Goal: Task Accomplishment & Management: Complete application form

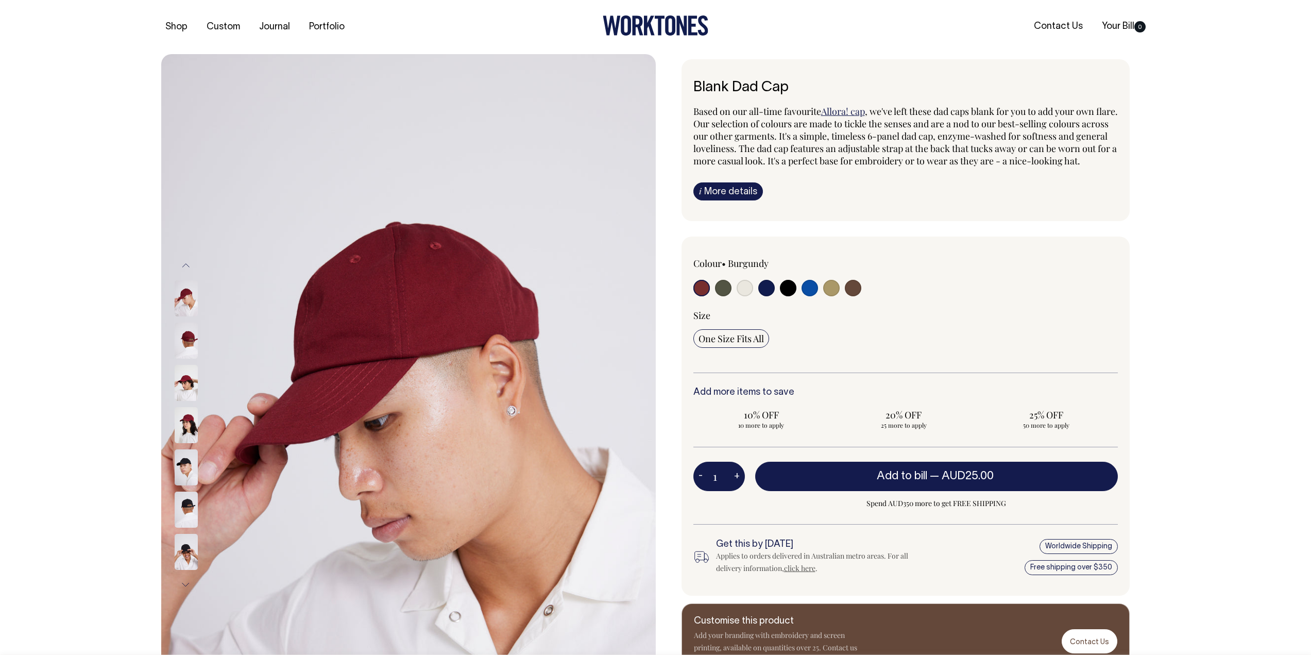
click at [862, 299] on div at bounding box center [779, 289] width 170 height 19
click at [855, 296] on input "radio" at bounding box center [853, 288] width 16 height 16
radio input "true"
select select "Espresso"
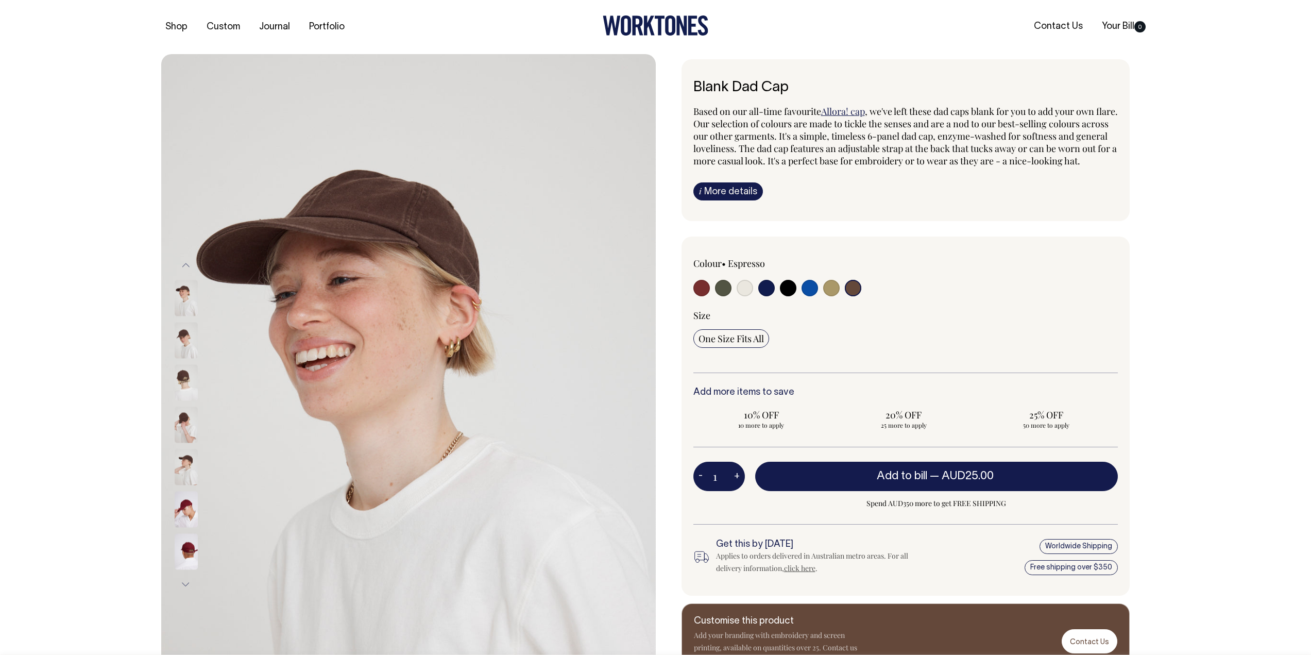
click at [854, 296] on input "radio" at bounding box center [853, 288] width 16 height 16
click at [788, 296] on input "radio" at bounding box center [788, 288] width 16 height 16
radio input "true"
select select "Black"
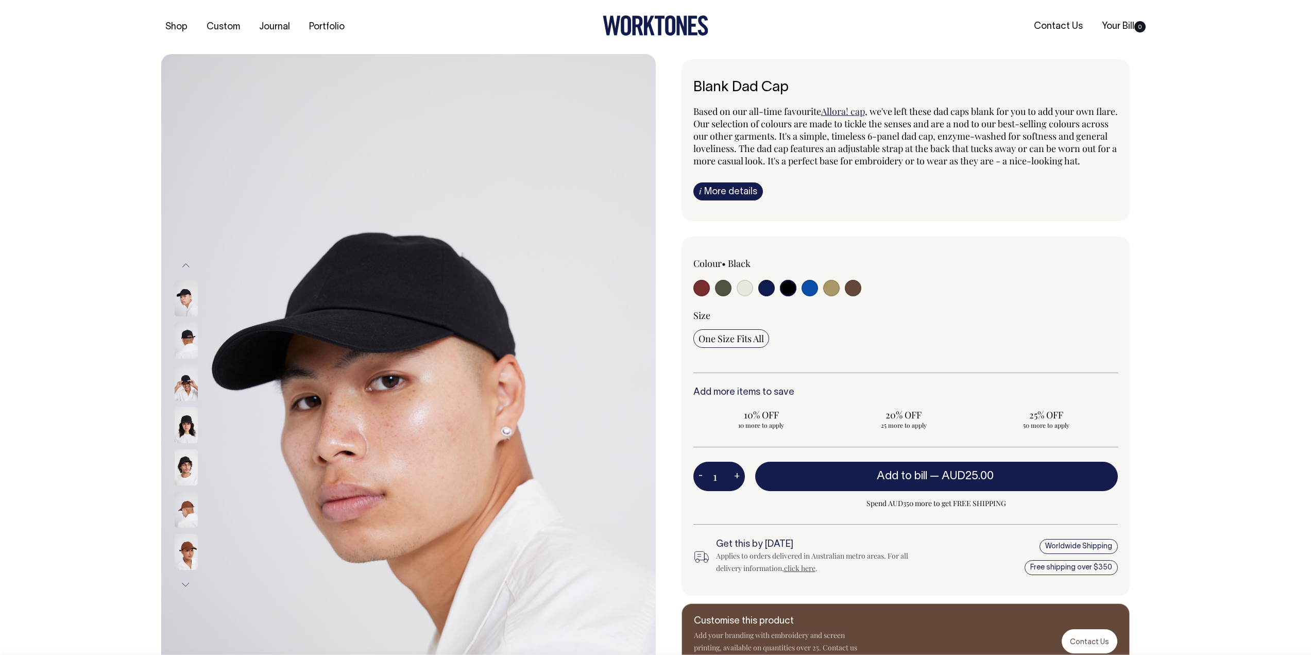
click at [856, 296] on input "radio" at bounding box center [853, 288] width 16 height 16
radio input "true"
select select "Espresso"
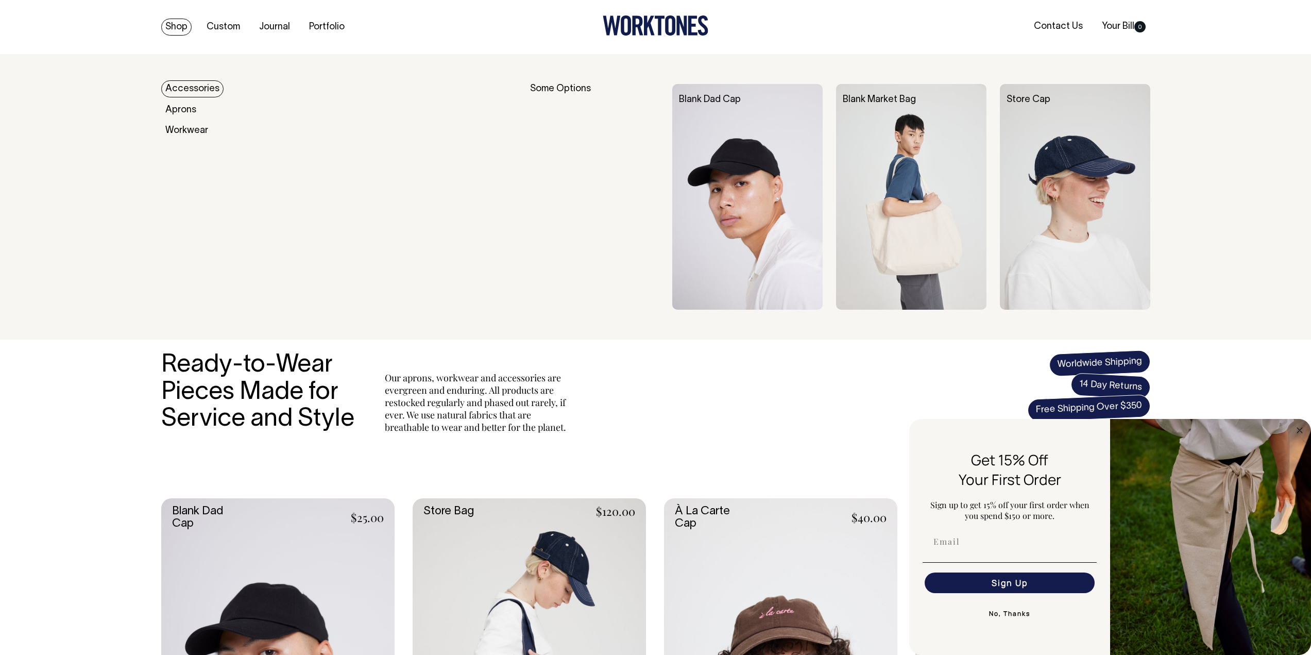
click at [206, 88] on link "Accessories" at bounding box center [192, 88] width 62 height 17
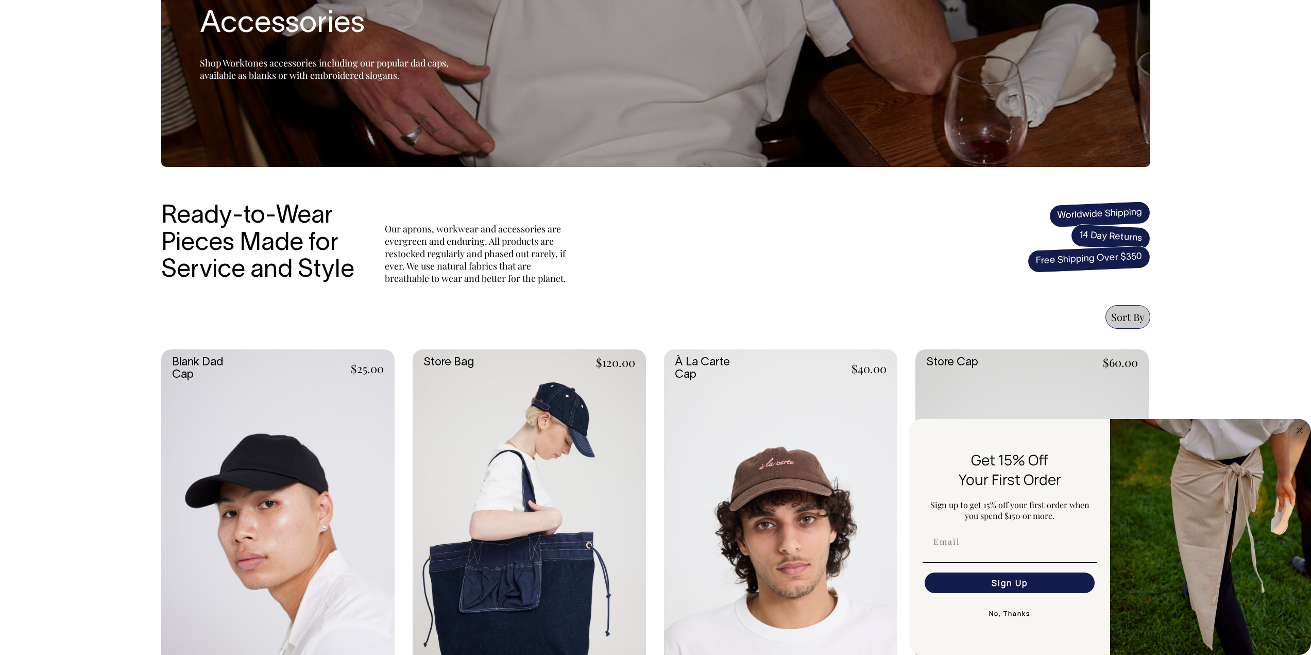
click at [273, 443] on link at bounding box center [277, 524] width 233 height 350
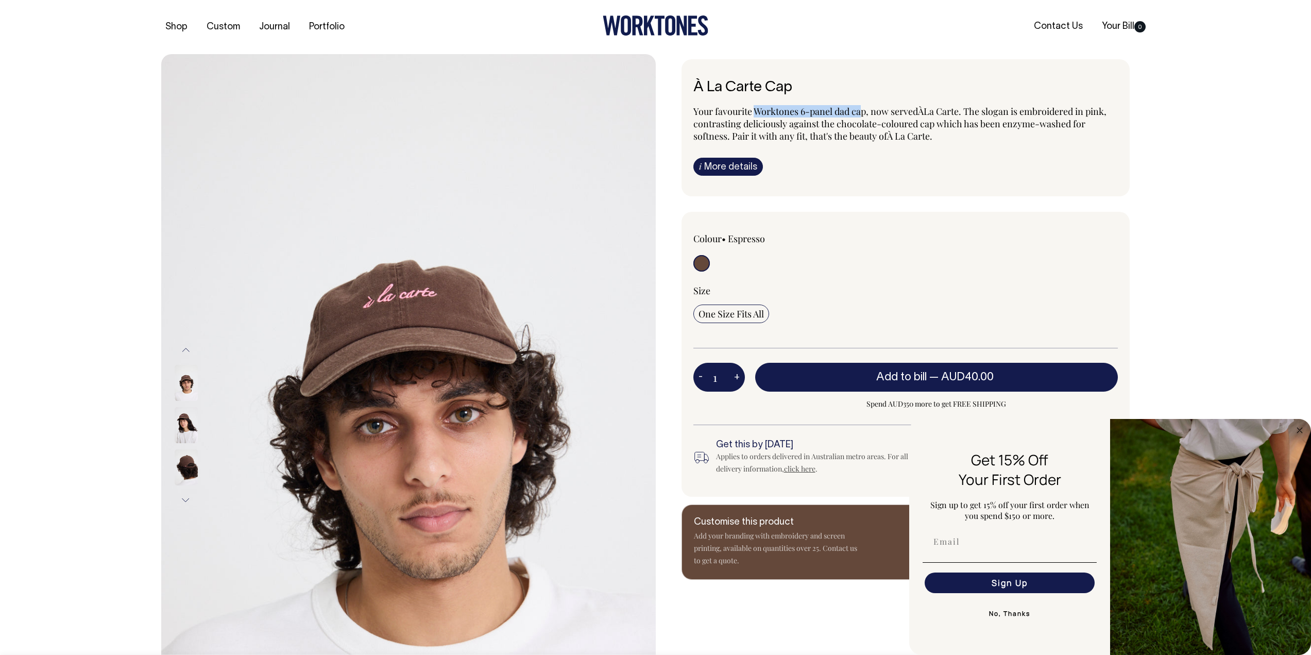
drag, startPoint x: 756, startPoint y: 111, endPoint x: 865, endPoint y: 109, distance: 108.8
click at [865, 109] on p "Your favourite Worktones 6-panel dad cap, now served À [GEOGRAPHIC_DATA]. The s…" at bounding box center [906, 123] width 425 height 37
click at [865, 109] on p "Your favourite Worktones 6-panel dad cap, now served À La Carte. The slogan is …" at bounding box center [906, 123] width 425 height 37
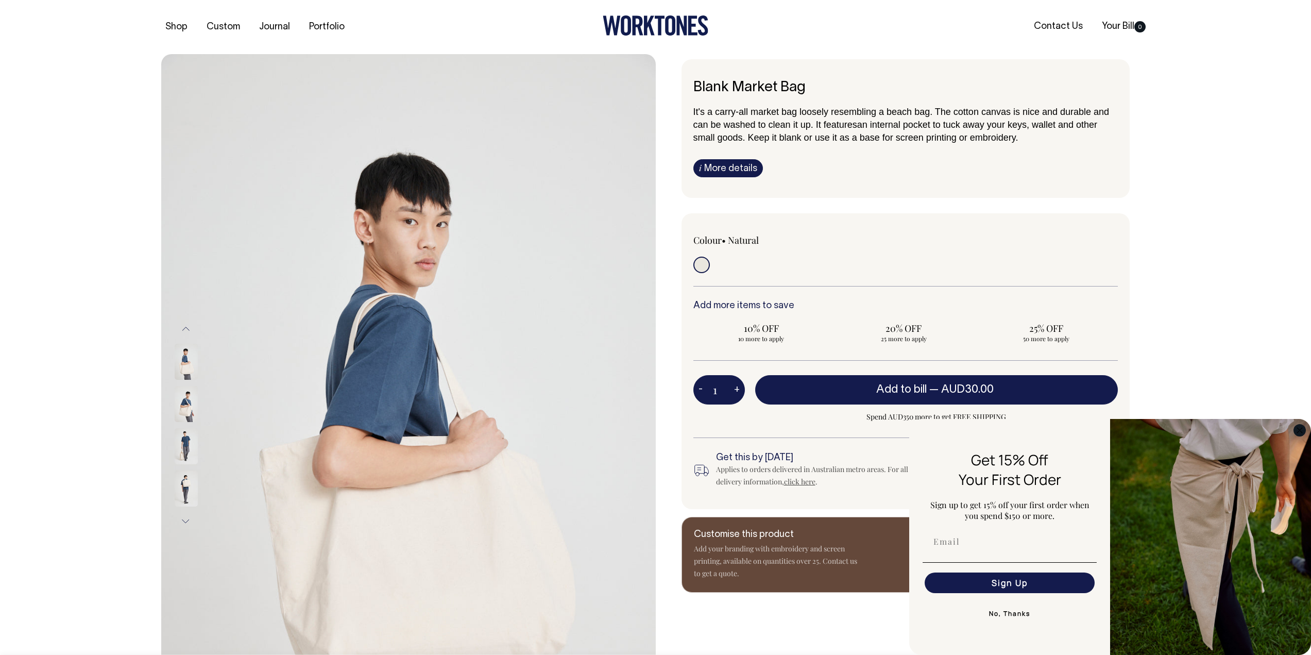
click at [1299, 431] on icon "Close dialog" at bounding box center [1300, 430] width 5 height 5
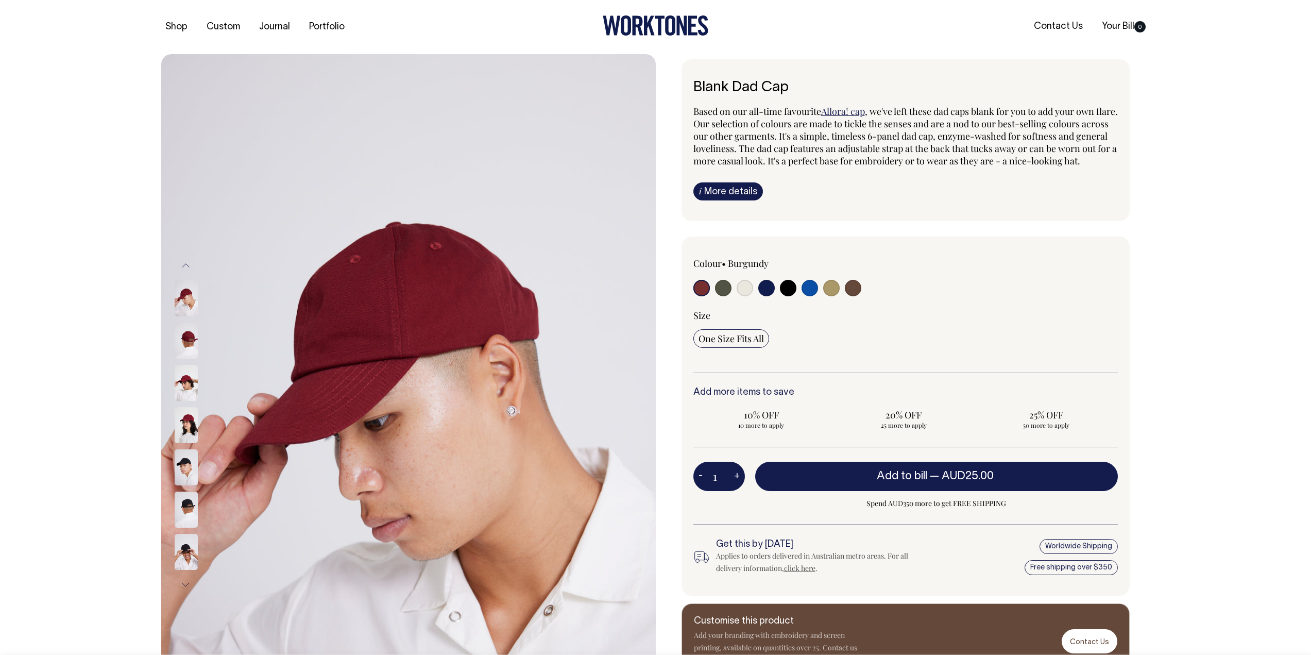
click at [855, 296] on input "radio" at bounding box center [853, 288] width 16 height 16
radio input "true"
select select "Espresso"
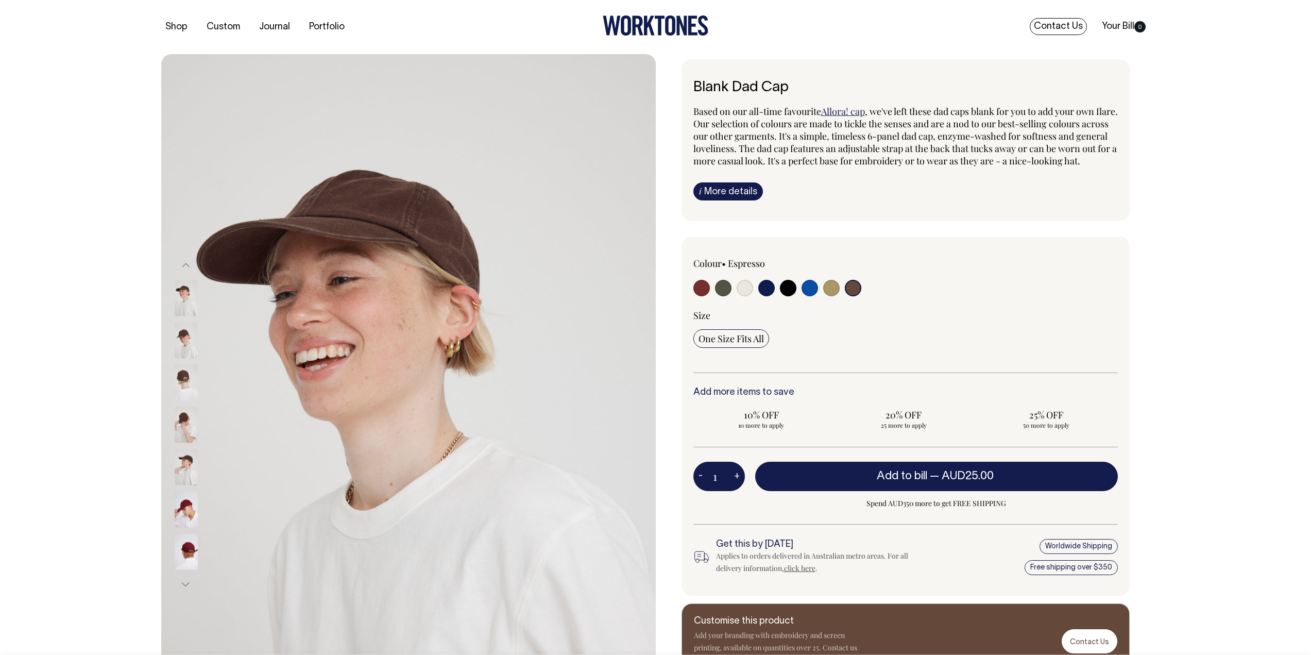
click at [1049, 20] on link "Contact Us" at bounding box center [1058, 26] width 57 height 17
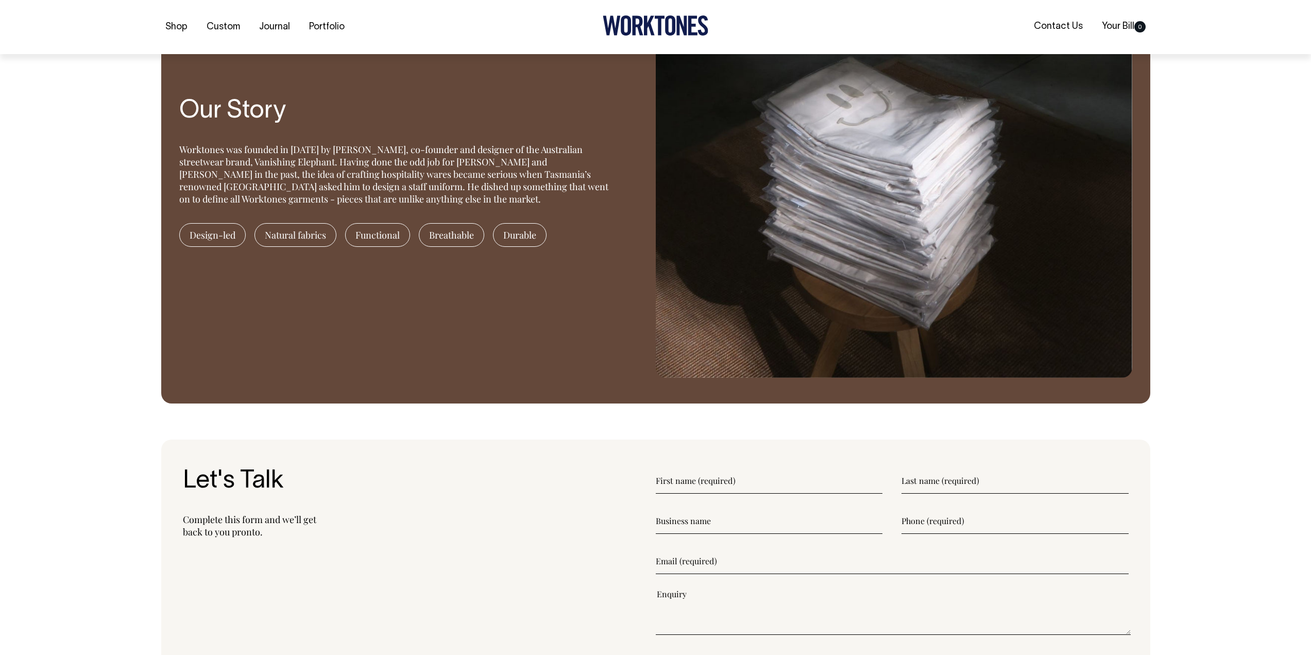
scroll to position [928, 0]
drag, startPoint x: 209, startPoint y: 160, endPoint x: 289, endPoint y: 163, distance: 80.4
click at [289, 163] on div "Worktones was founded in [DATE] by [PERSON_NAME], co-founder and designer of th…" at bounding box center [398, 174] width 438 height 62
copy div "Vanishing Elephant"
click at [228, 174] on div "Worktones was founded in 2016 by Huw Bennett, co-founder and designer of the Au…" at bounding box center [398, 174] width 438 height 62
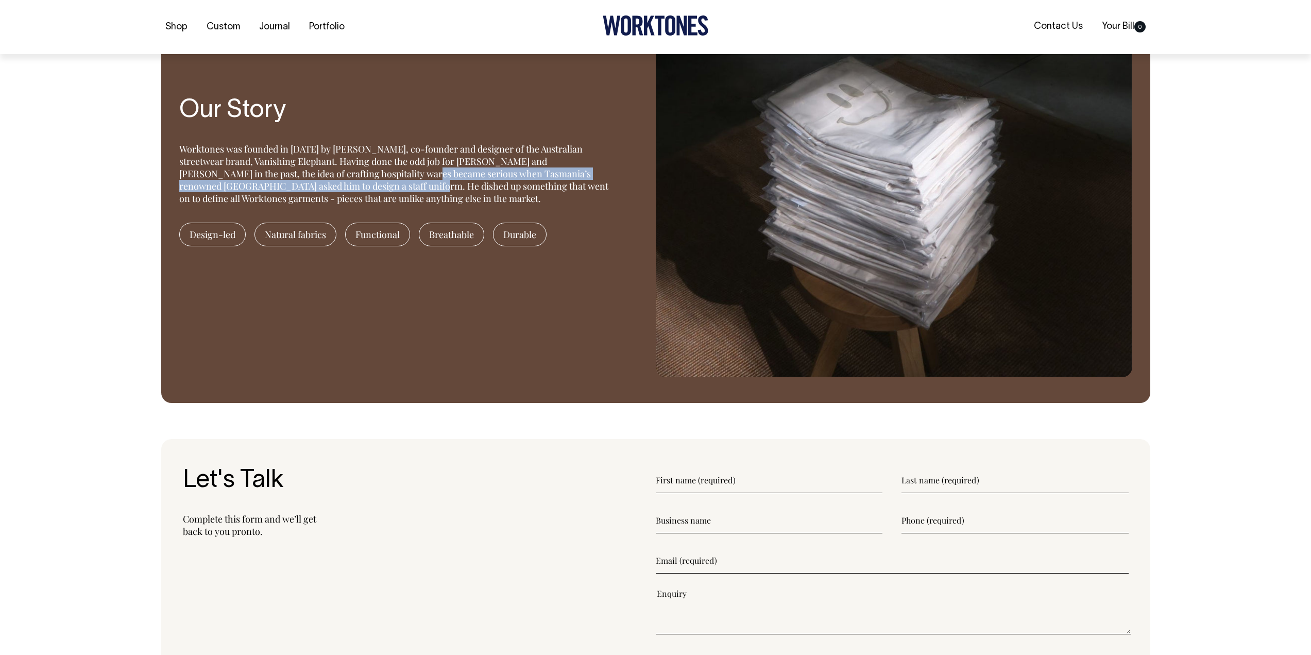
drag, startPoint x: 266, startPoint y: 176, endPoint x: 259, endPoint y: 187, distance: 13.0
click at [259, 187] on div "Worktones was founded in 2016 by Huw Bennett, co-founder and designer of the Au…" at bounding box center [398, 174] width 438 height 62
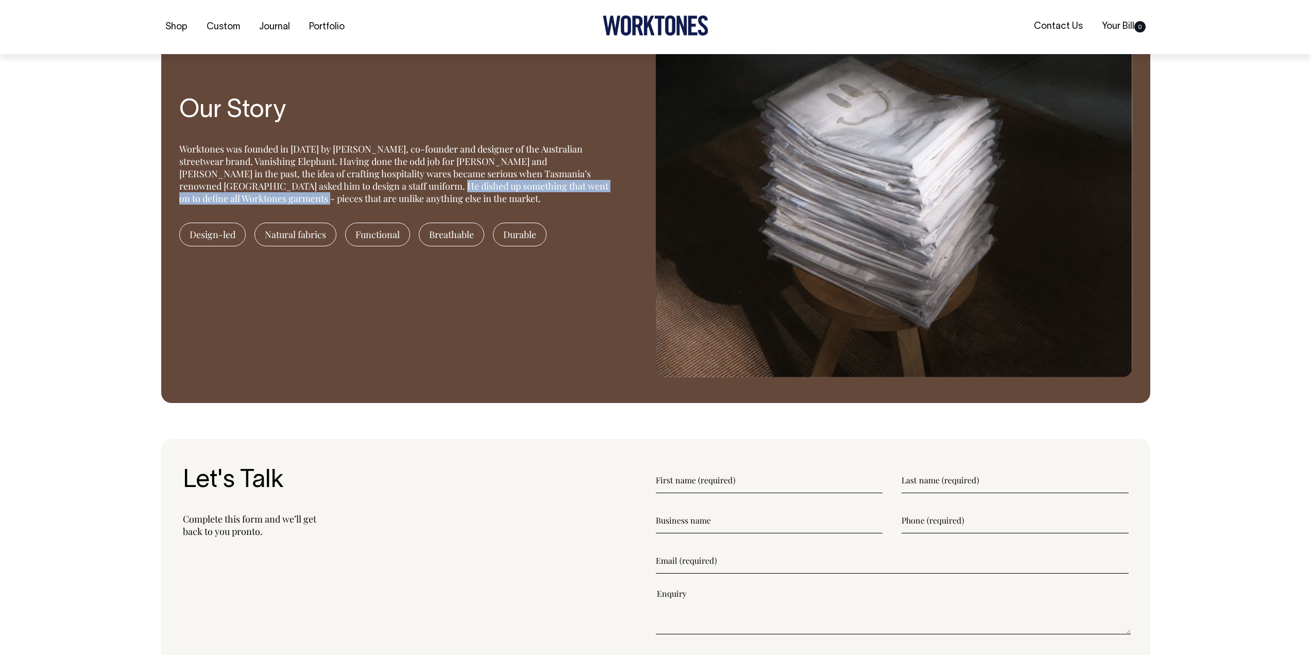
drag, startPoint x: 277, startPoint y: 187, endPoint x: 571, endPoint y: 184, distance: 294.3
click at [571, 184] on div "Worktones was founded in 2016 by Huw Bennett, co-founder and designer of the Au…" at bounding box center [398, 174] width 438 height 62
click at [323, 173] on div "Worktones was founded in 2016 by Huw Bennett, co-founder and designer of the Au…" at bounding box center [398, 174] width 438 height 62
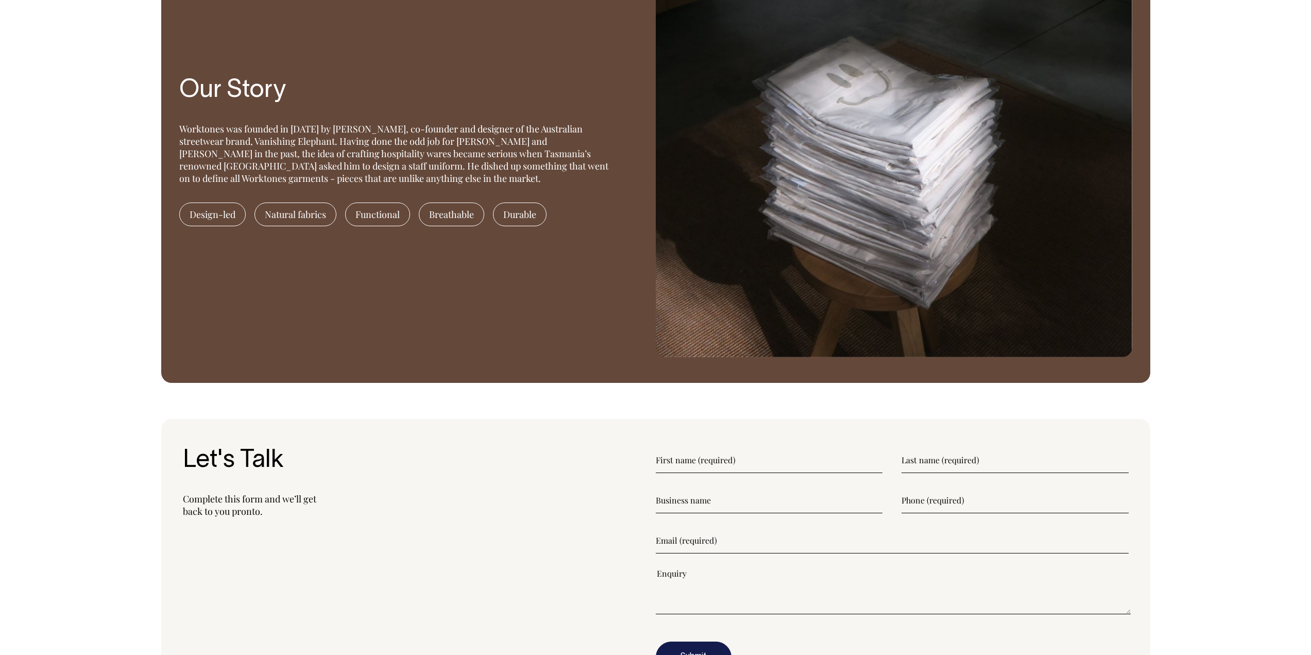
scroll to position [947, 0]
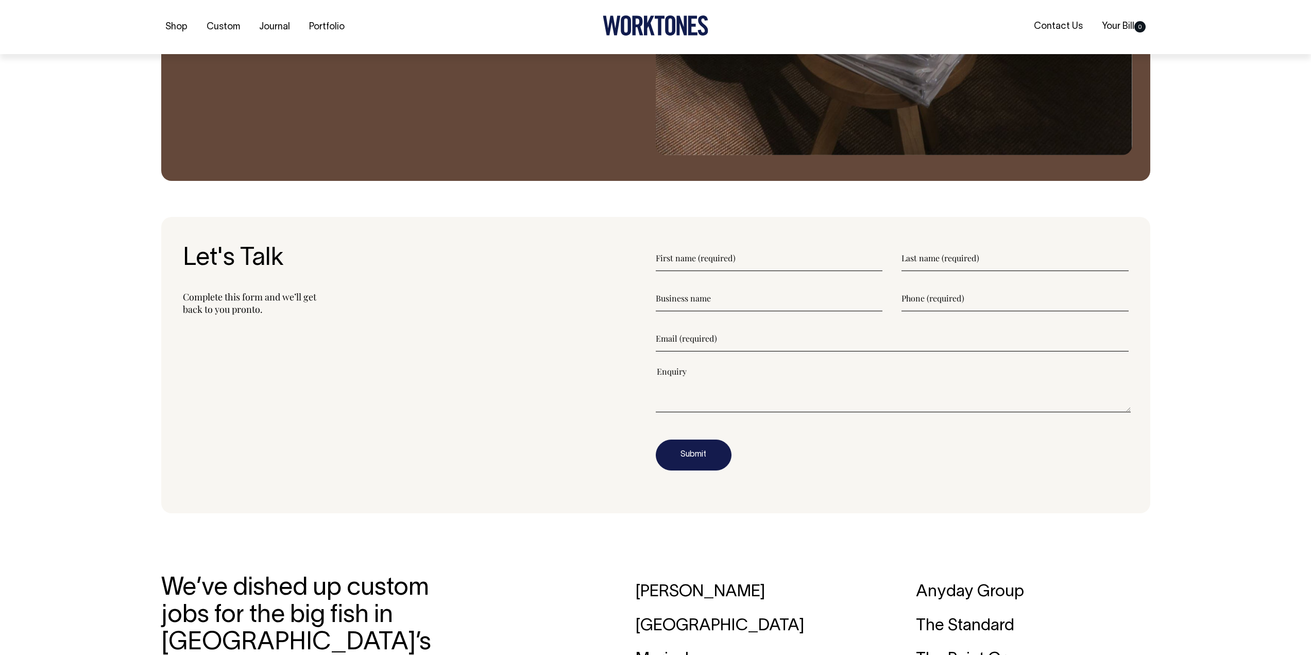
click at [716, 274] on form "Submit" at bounding box center [892, 357] width 473 height 225
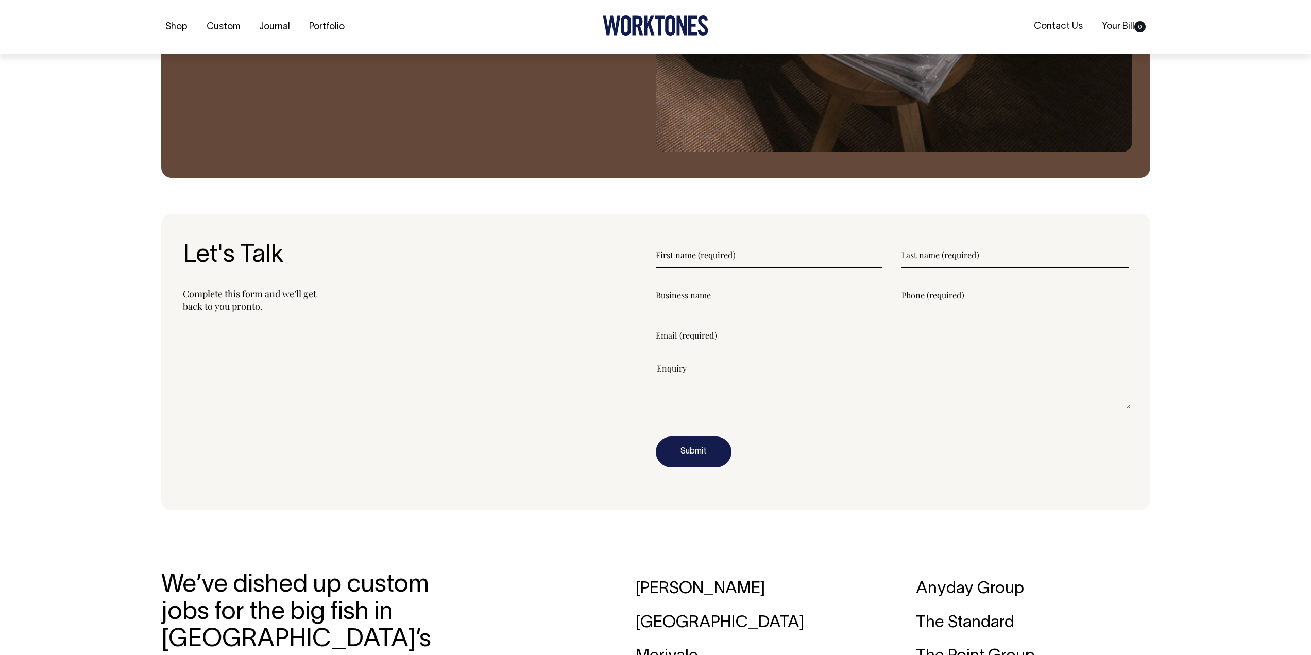
scroll to position [1153, 0]
click at [711, 255] on input"] "text" at bounding box center [769, 255] width 227 height 26
type input"] "Lewis"
type input"] "Hayes"
type input"] "0421069774"
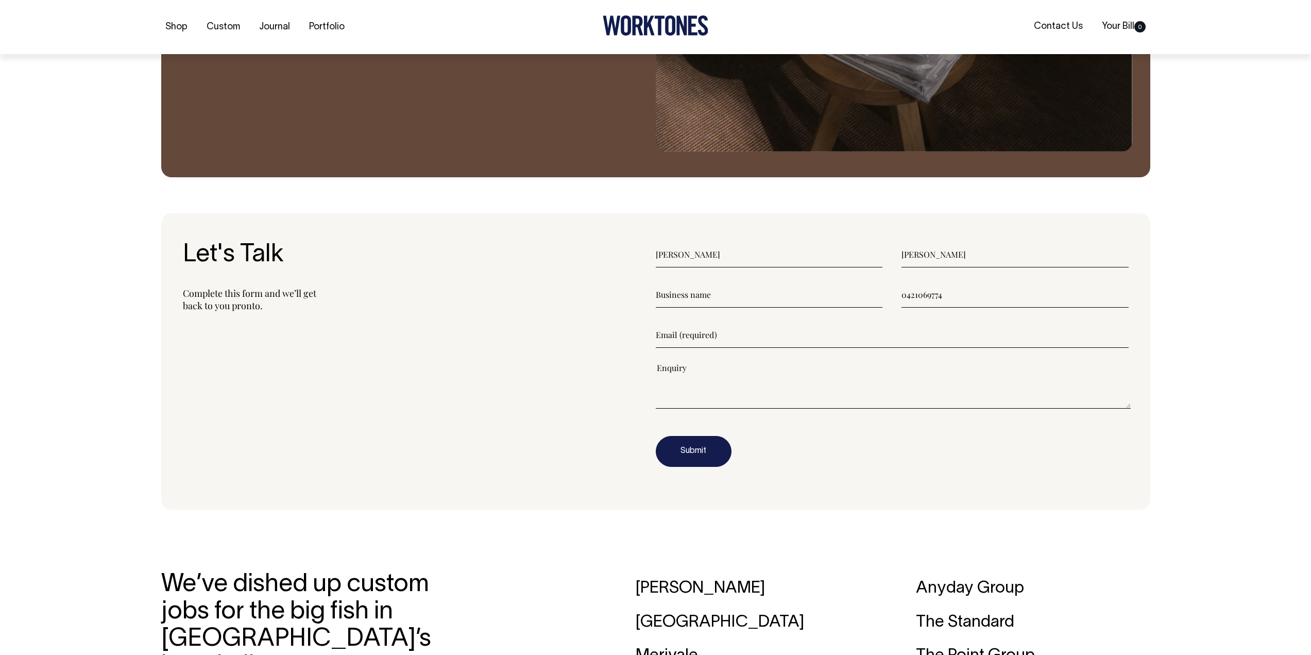
type input"] "lewis.hayes@pensar.com.au"
click at [710, 297] on input"] "text" at bounding box center [769, 295] width 227 height 26
type input"] "Ta'ameya"
click at [779, 338] on input"] "lewis.hayes@pensar.com.au" at bounding box center [892, 335] width 473 height 26
type input"] ";"
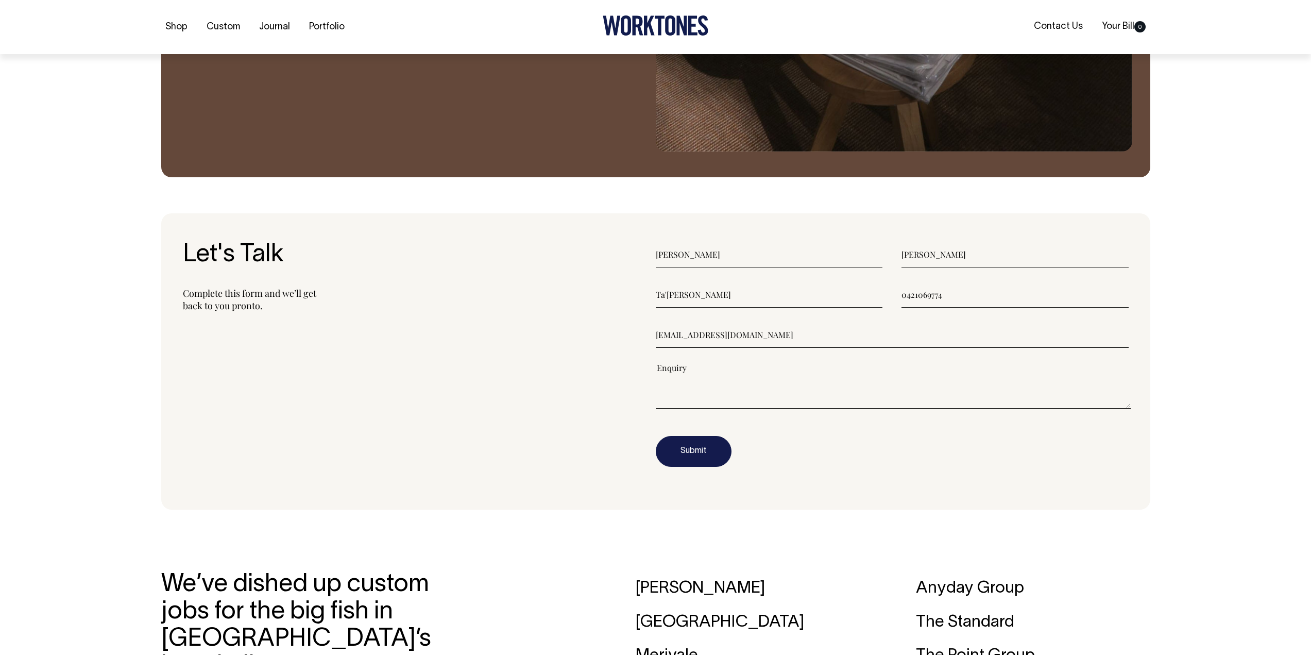
type input"] "admin@taameya.com.au"
click at [1031, 365] on textarea"] "hey there! Looking to sort caps & tote bags to run a merch sale for our custome…" at bounding box center [893, 385] width 475 height 46
click at [1018, 369] on textarea"] "hey there! Looking to sort caps & tote bags to run a merch sale for our custome…" at bounding box center [893, 385] width 475 height 46
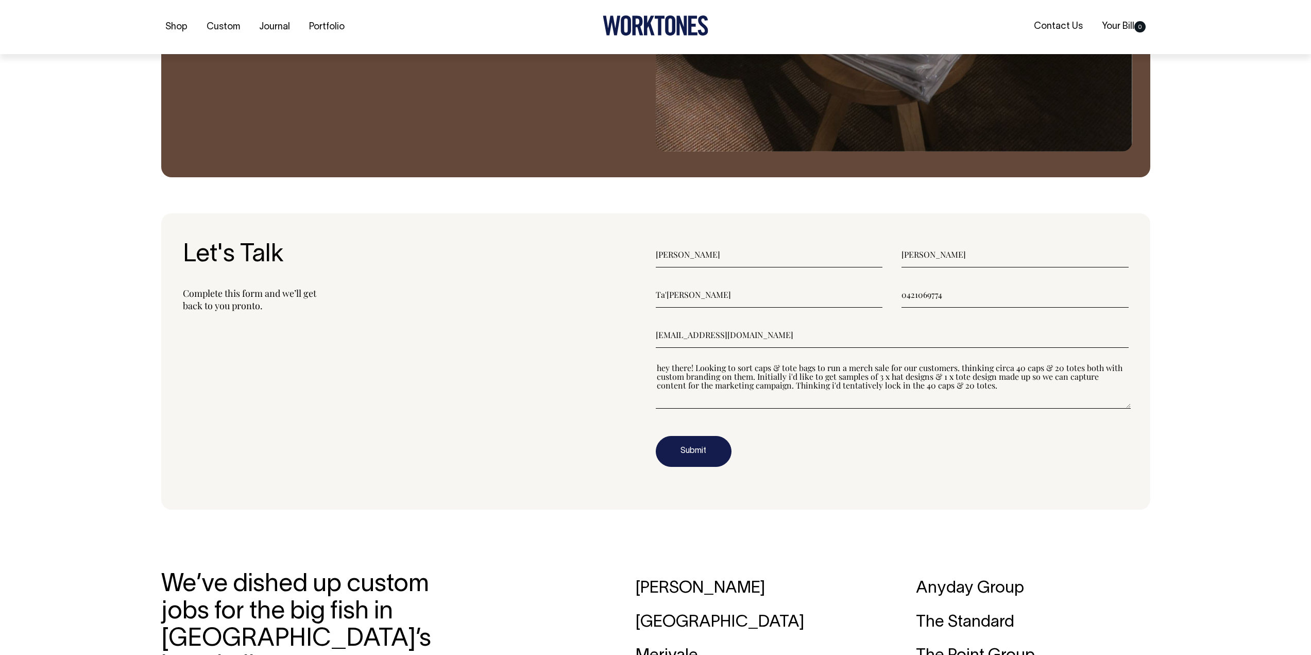
click at [798, 387] on textarea"] "hey there! Looking to sort caps & tote bags to run a merch sale for our custome…" at bounding box center [893, 385] width 475 height 46
click at [811, 394] on textarea"] "hey there! Looking to sort caps & tote bags to run a merch sale for our custome…" at bounding box center [893, 385] width 475 height 46
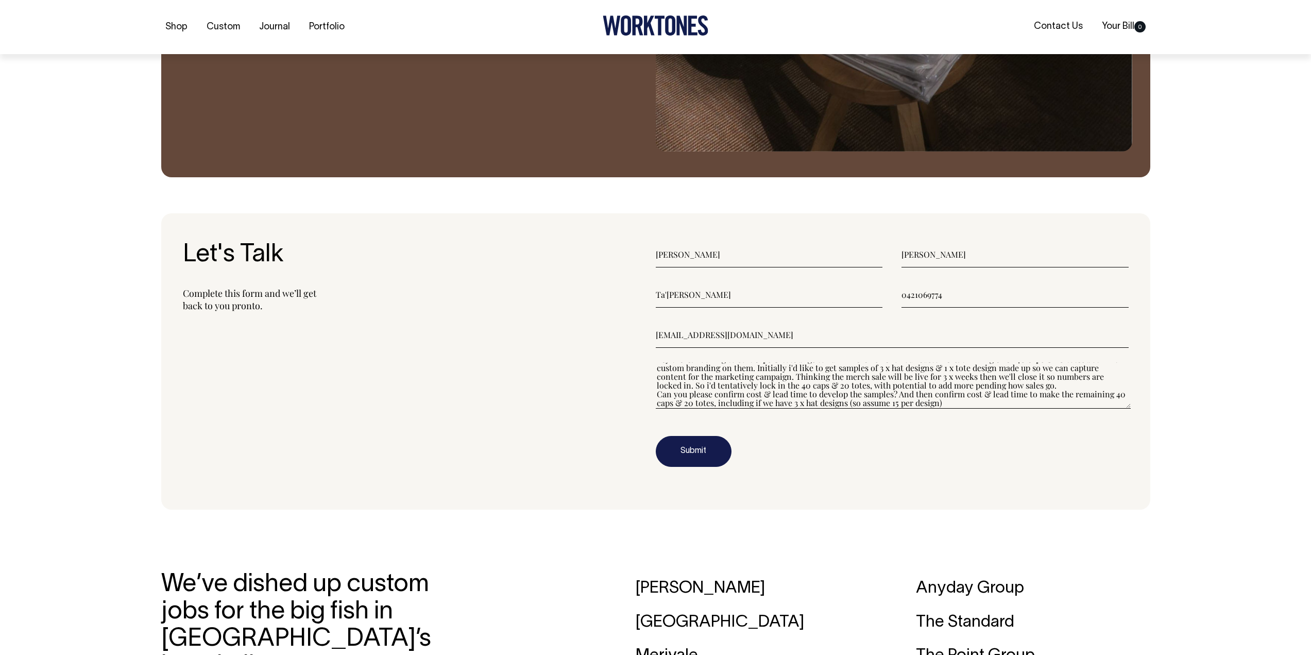
click at [899, 403] on textarea"] "hey there! Looking to sort caps & tote bags to run a merch sale for our custome…" at bounding box center [893, 385] width 475 height 46
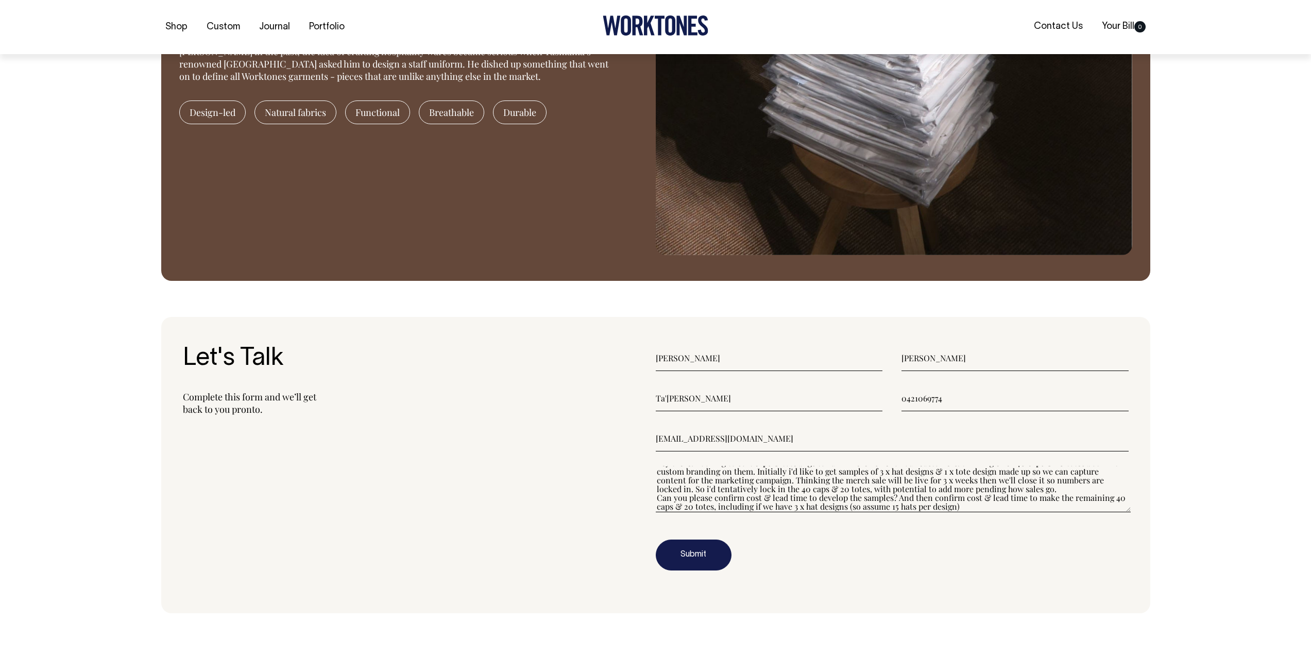
scroll to position [0, 0]
click at [1021, 470] on textarea"] "hey there! Looking to sort caps & tote bags to run a merch sale for our custome…" at bounding box center [893, 488] width 475 height 46
click at [804, 498] on textarea"] "hey there! Looking to sort caps & tote bags to run a merch sale for our custome…" at bounding box center [893, 488] width 475 height 46
click at [1057, 504] on textarea"] "hey there! Looking to sort caps & tote bags to run a merch sale for our custome…" at bounding box center [893, 488] width 475 height 46
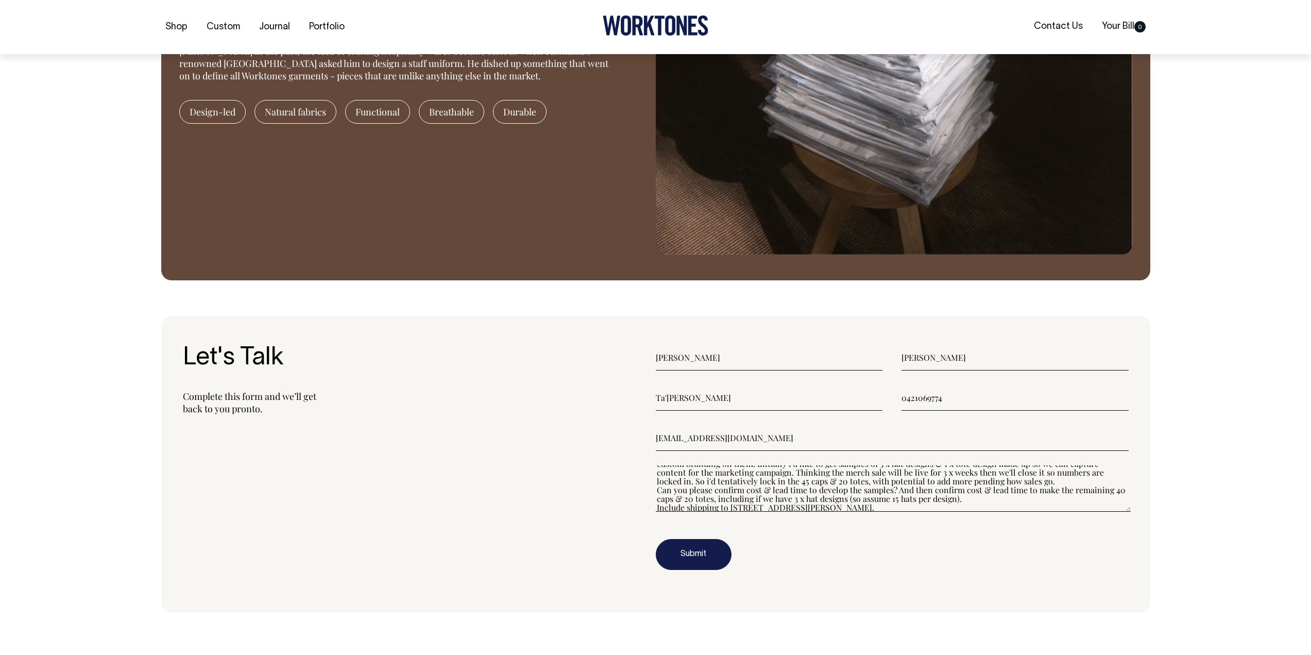
scroll to position [18, 0]
drag, startPoint x: 968, startPoint y: 500, endPoint x: 975, endPoint y: 497, distance: 7.7
click at [968, 499] on textarea"] "hey there! Looking to sort caps & tote bags to run a merch sale for our custome…" at bounding box center [893, 488] width 475 height 46
click at [911, 510] on textarea"] "hey there! Looking to sort caps & tote bags to run a merch sale for our custome…" at bounding box center [893, 488] width 475 height 46
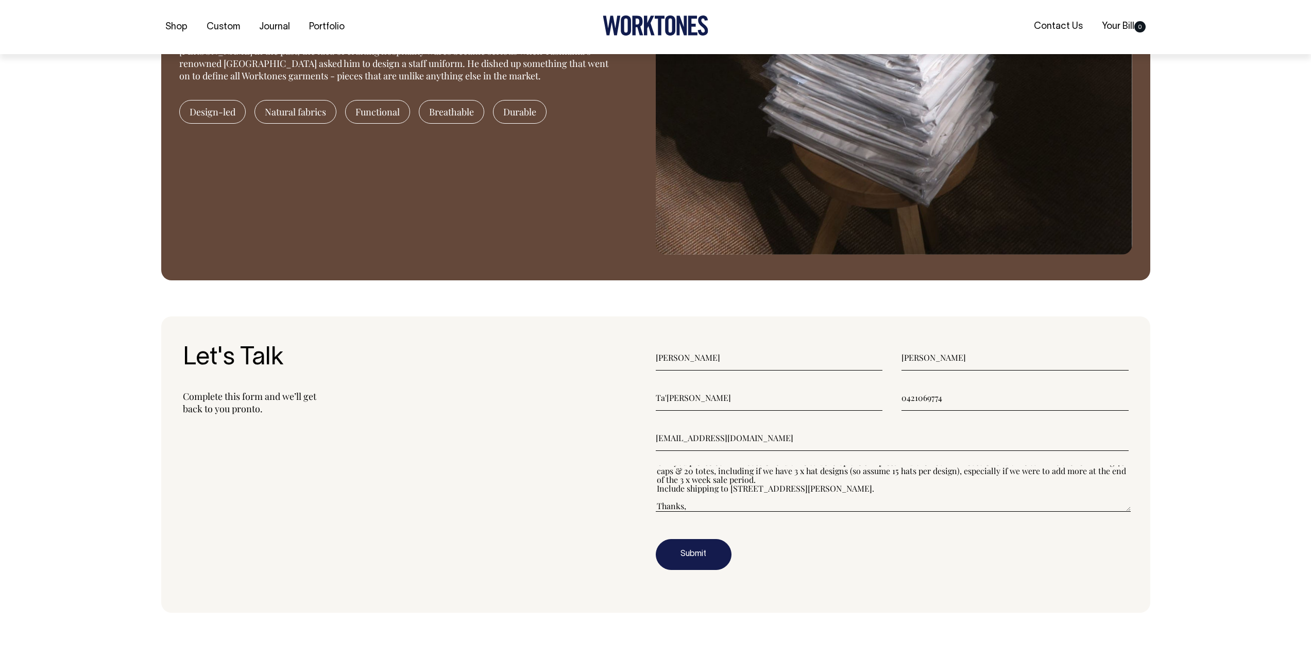
scroll to position [53, 0]
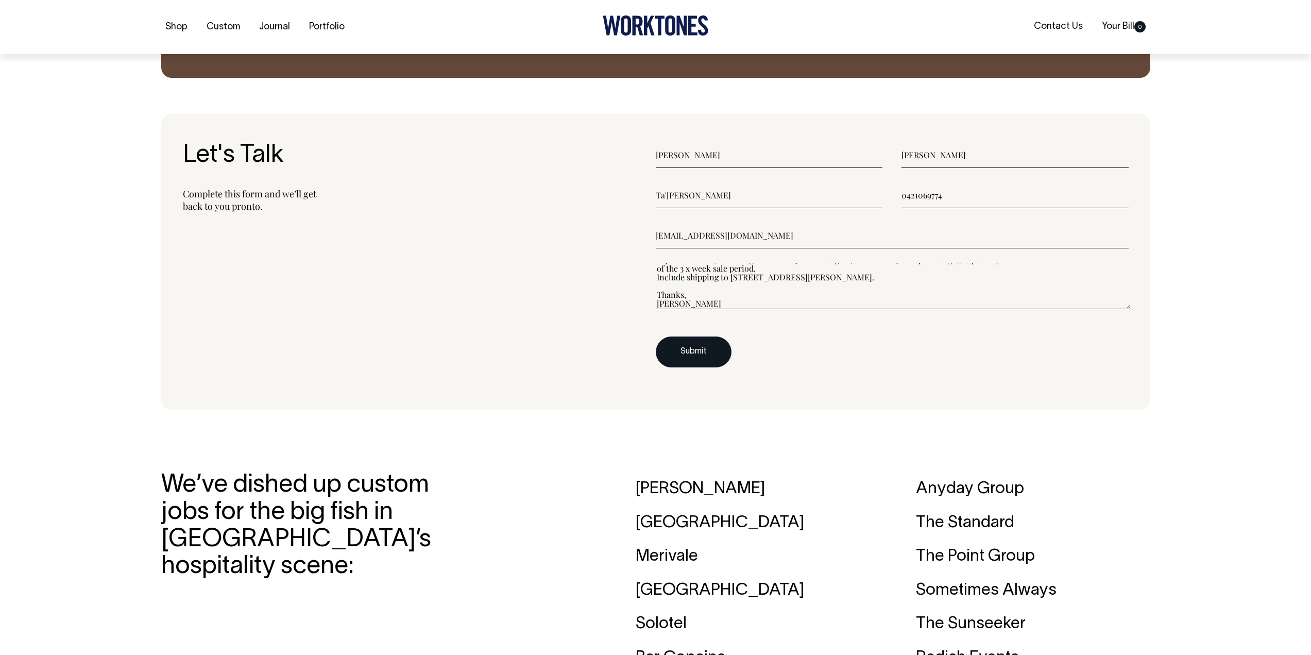
type textarea"] "hey there! Looking to sort caps & tote bags to run a merch sale for our custome…"
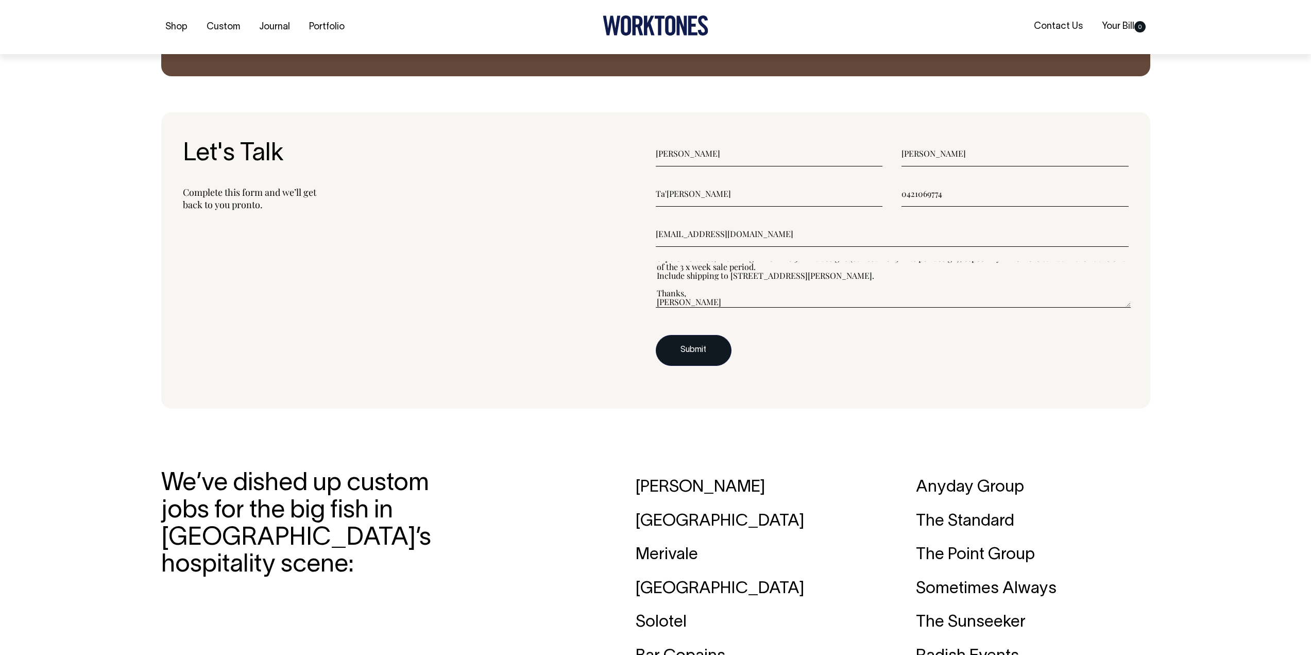
click at [687, 355] on button "Submit" at bounding box center [694, 350] width 76 height 31
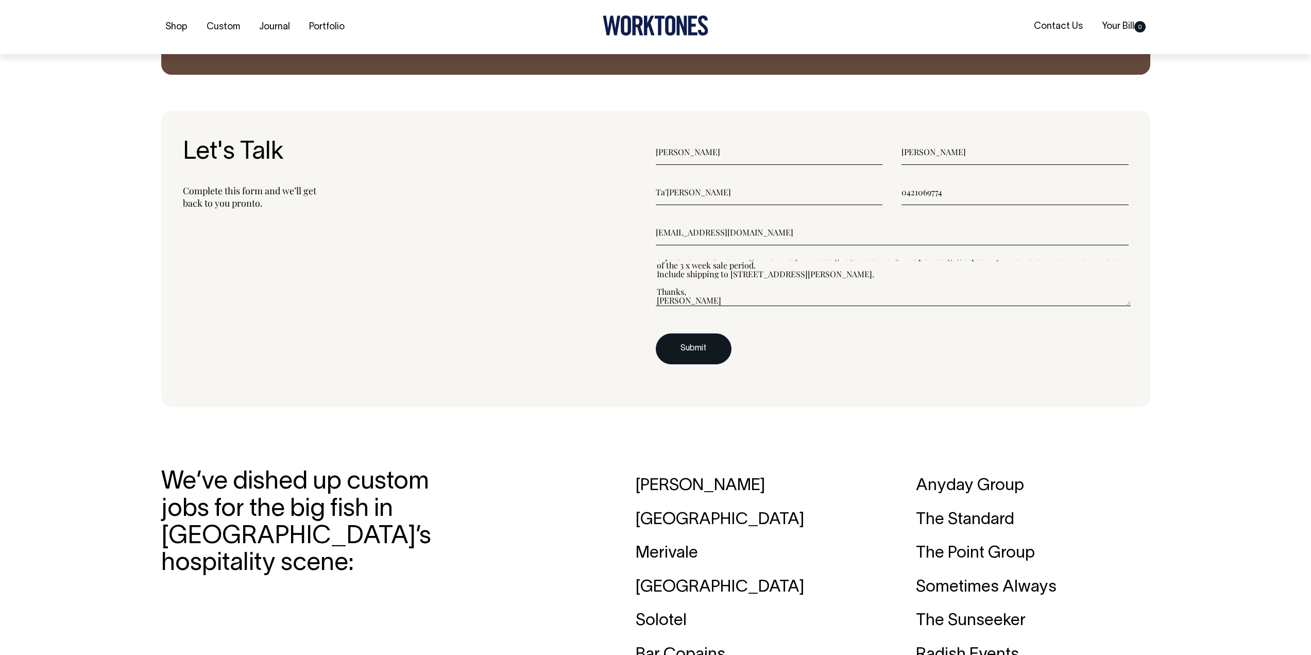
scroll to position [1256, 0]
click at [695, 339] on button "Submit" at bounding box center [694, 348] width 76 height 31
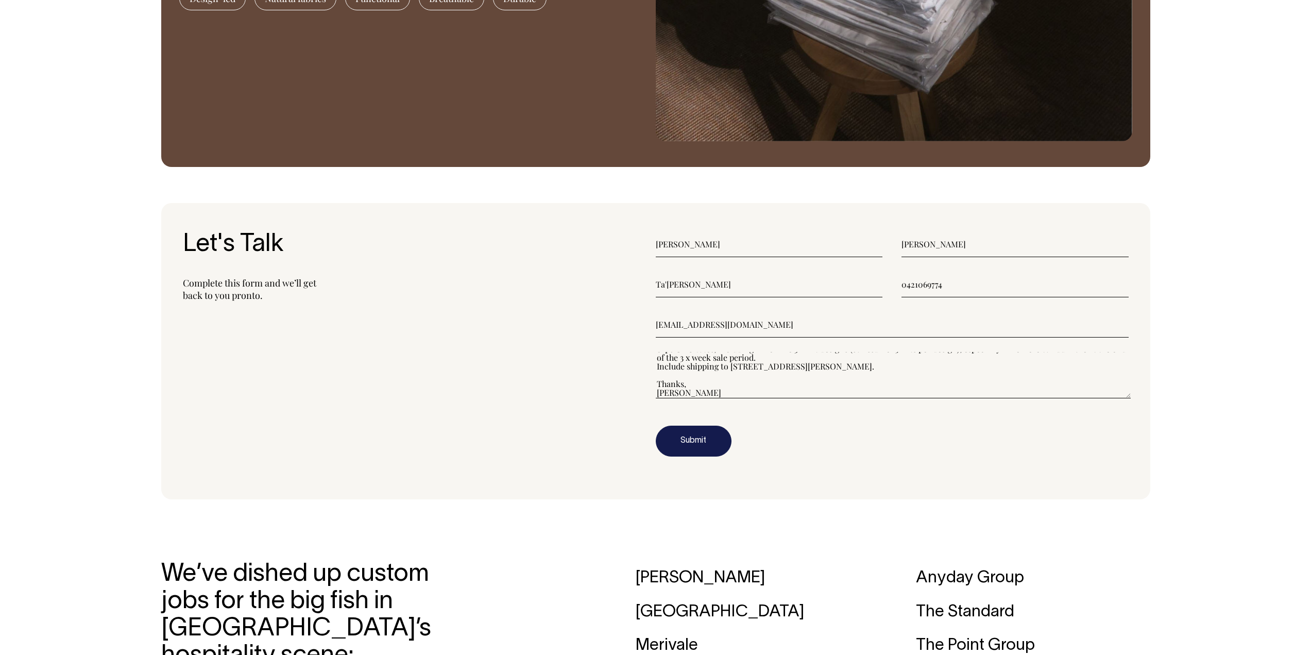
click at [575, 374] on div "Let's Talk Complete this form and we’ll get back to you pronto." at bounding box center [419, 351] width 473 height 240
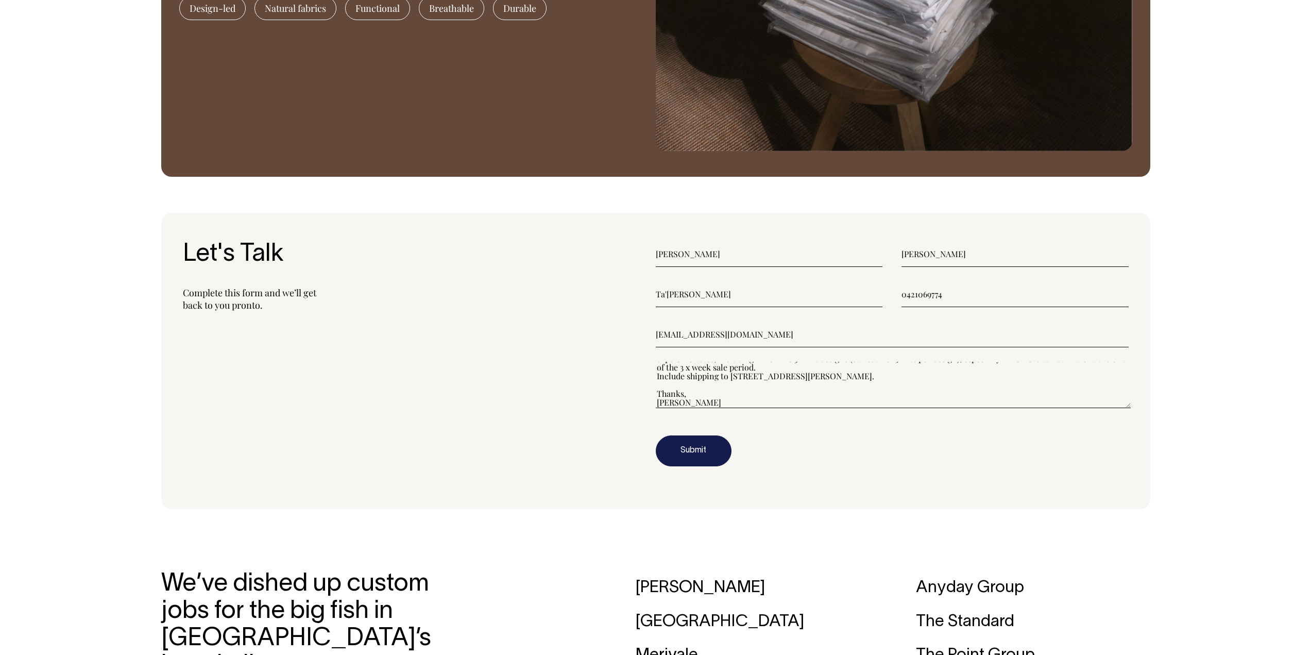
scroll to position [1153, 0]
click at [703, 258] on input"] "Lewis" at bounding box center [769, 255] width 227 height 26
type input"] "Lewis"
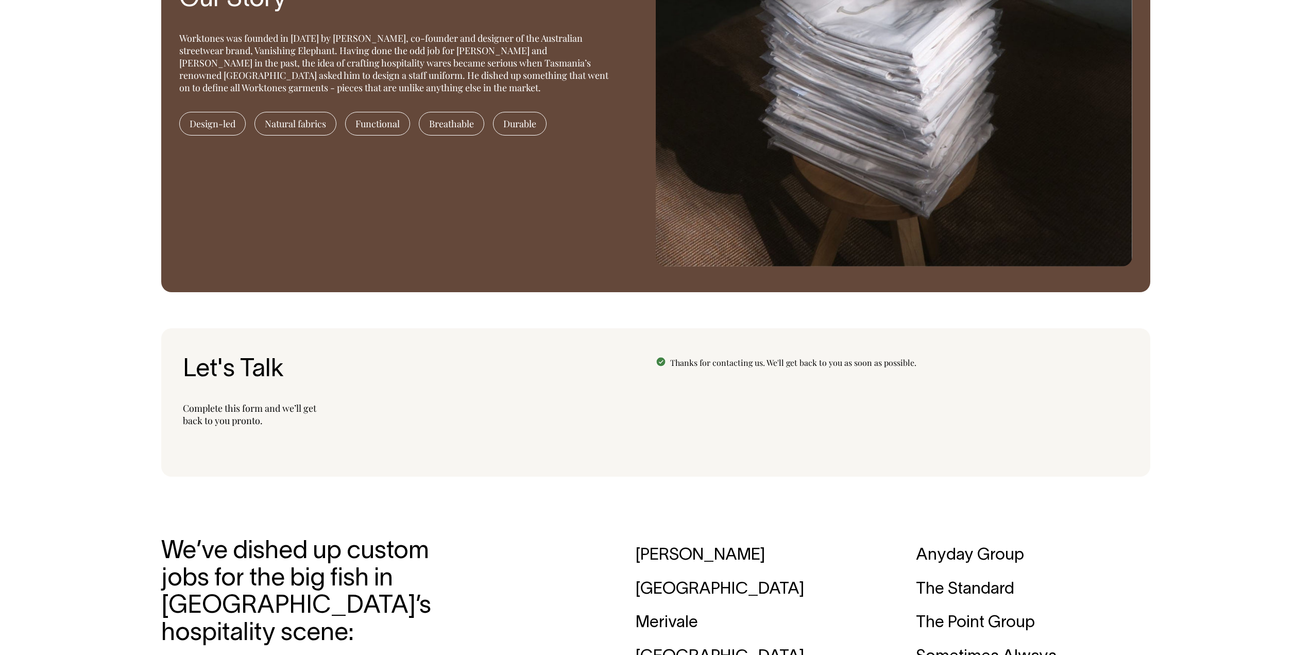
scroll to position [1038, 0]
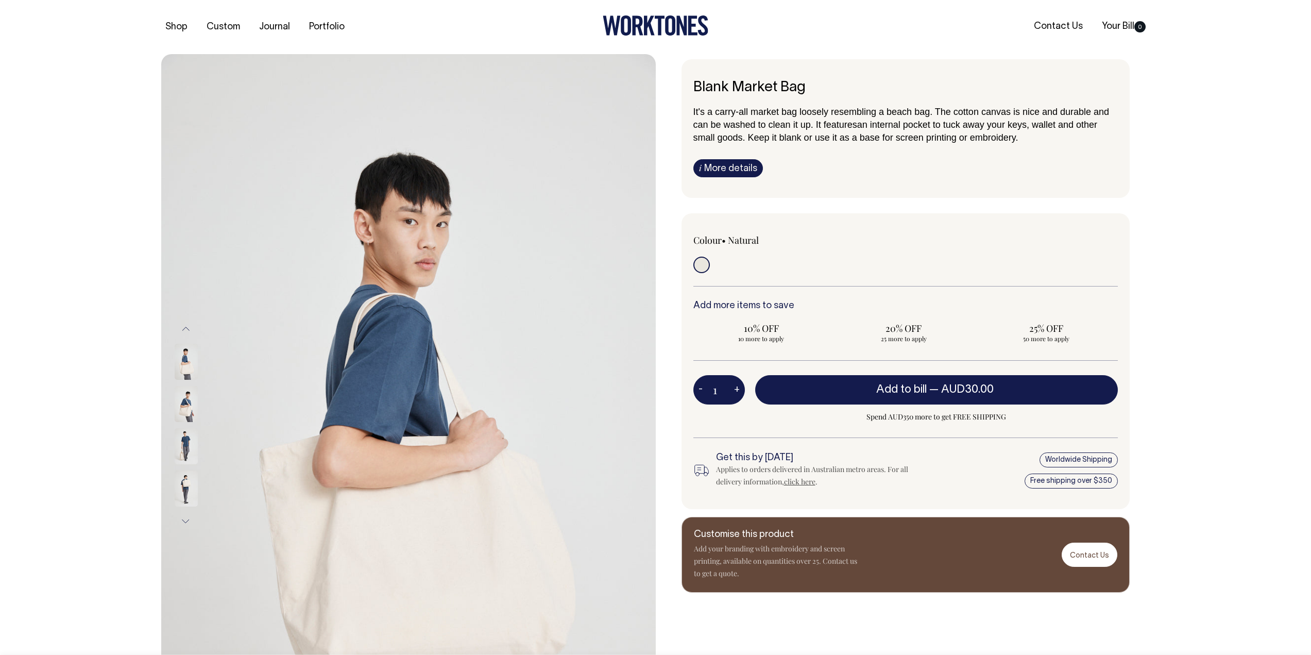
click at [1208, 205] on div "Previous Next i" at bounding box center [655, 425] width 1311 height 742
click at [1208, 305] on div "Previous Next i" at bounding box center [655, 425] width 1311 height 742
click at [1208, 302] on div "Previous Next i" at bounding box center [655, 425] width 1311 height 742
click at [1191, 300] on div "Previous Next i" at bounding box center [655, 425] width 1311 height 742
click at [1126, 144] on div "Blank Market Bag It's a carry-all market bag loosely resembling a beach bag. Th…" at bounding box center [906, 128] width 448 height 139
